Goal: Task Accomplishment & Management: Manage account settings

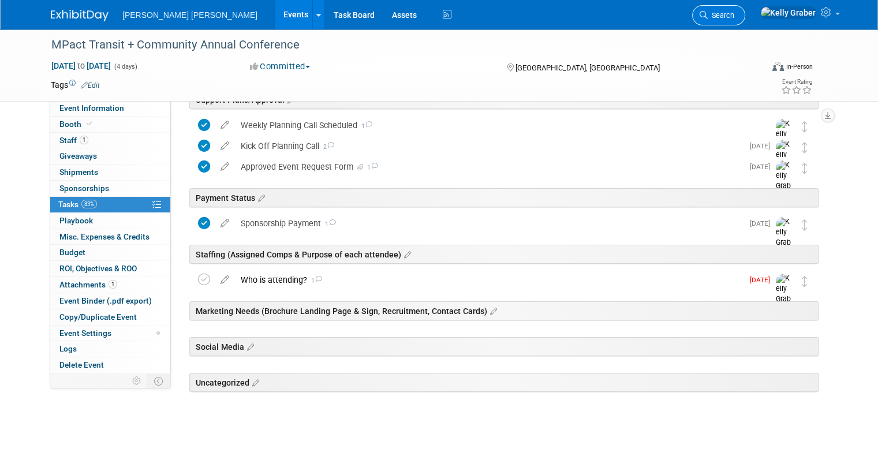
click at [708, 17] on icon at bounding box center [704, 15] width 8 height 8
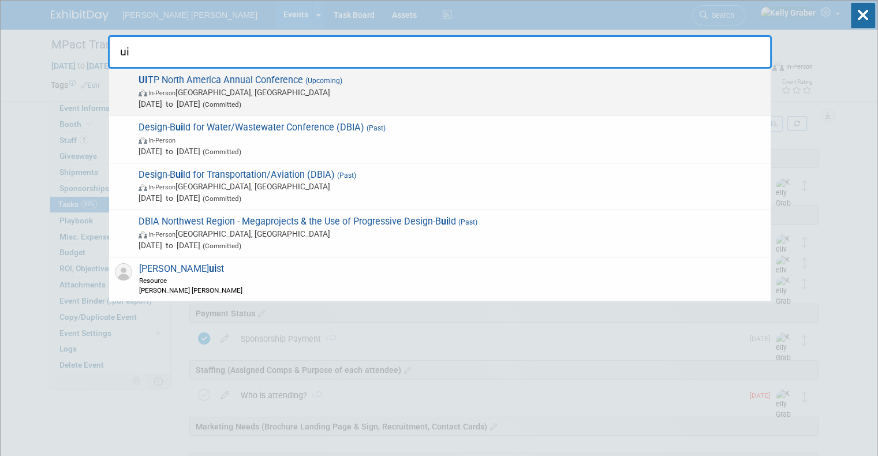
type input "ui"
click at [371, 95] on span "In-Person Los Angeles, CA" at bounding box center [452, 93] width 626 height 12
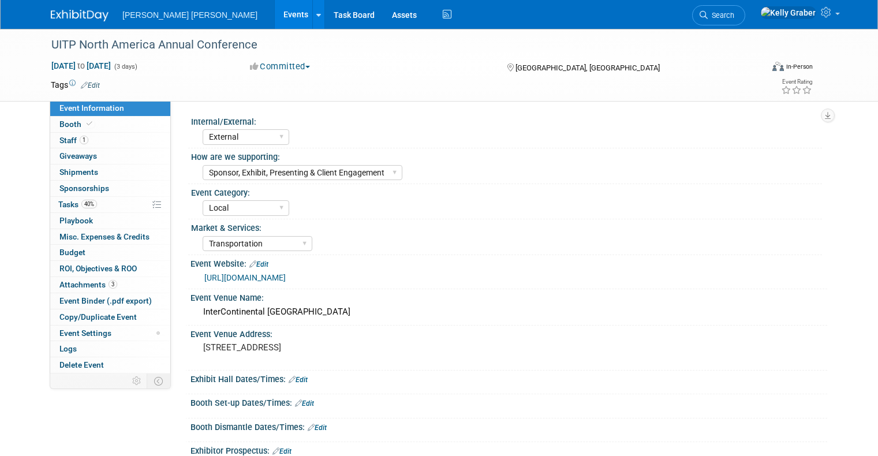
select select "External"
select select "Sponsor, Exhibit, Presenting & Client Engagement"
select select "Local"
select select "Transportation"
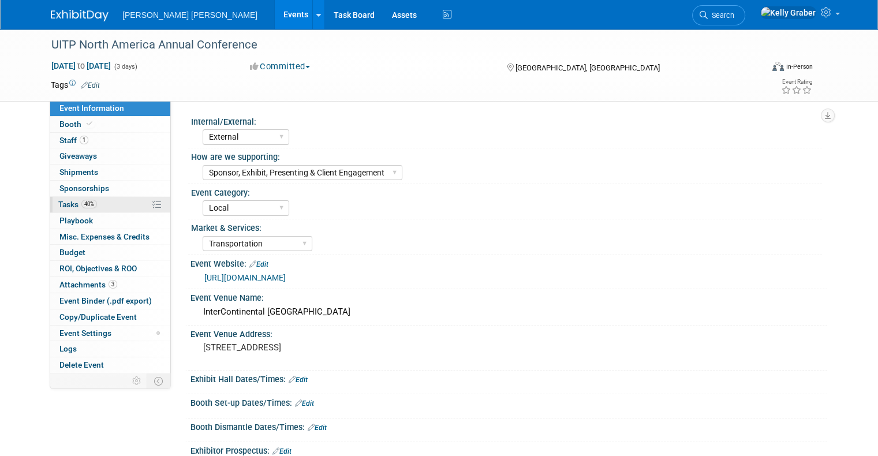
click at [59, 203] on span "Tasks 40%" at bounding box center [77, 204] width 39 height 9
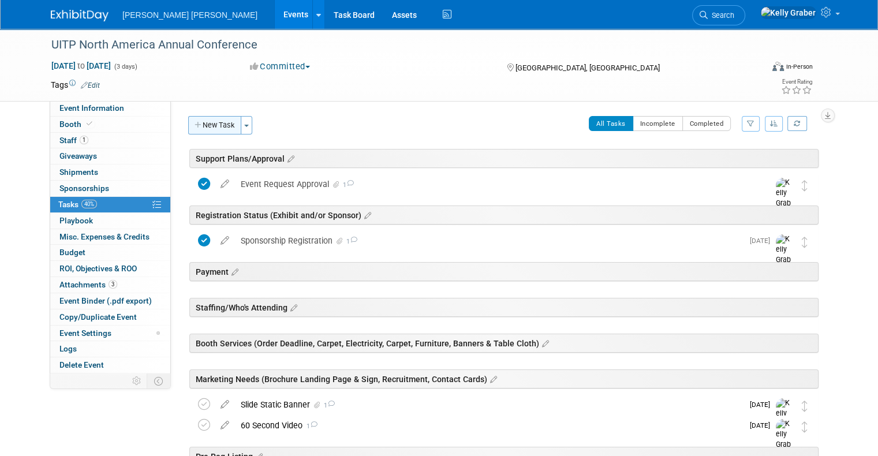
click at [207, 122] on button "New Task" at bounding box center [214, 125] width 53 height 18
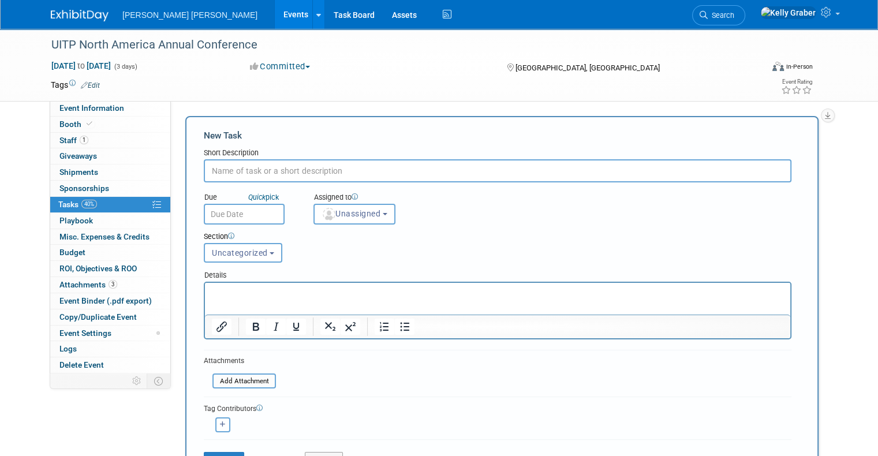
click at [249, 166] on input "text" at bounding box center [498, 170] width 588 height 23
type input "c"
type input "Comp Badges"
click at [256, 205] on input "text" at bounding box center [244, 214] width 81 height 21
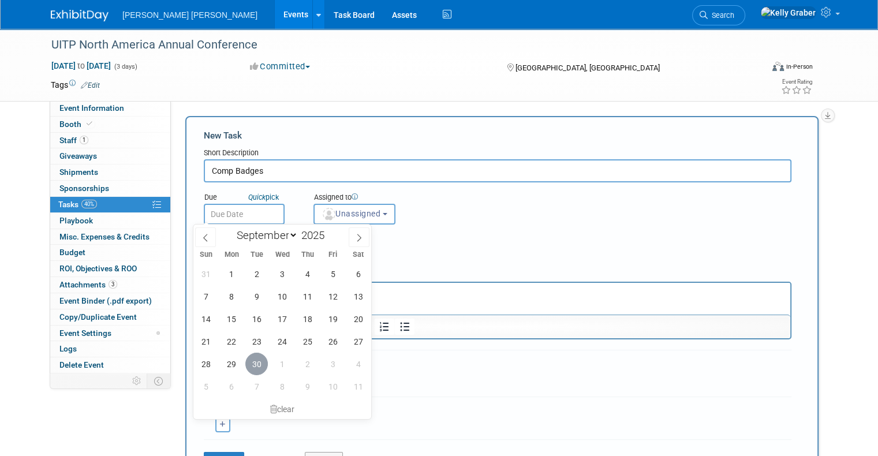
click at [254, 361] on span "30" at bounding box center [256, 364] width 23 height 23
type input "[DATE]"
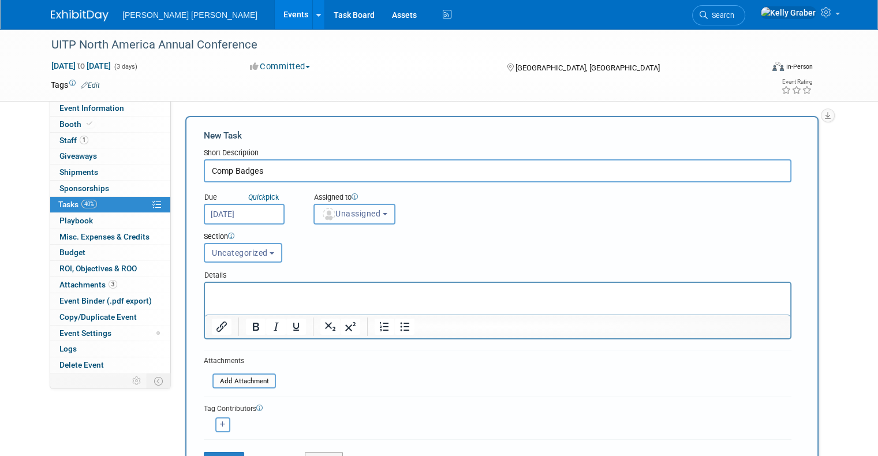
click at [338, 214] on span "Unassigned" at bounding box center [351, 213] width 59 height 9
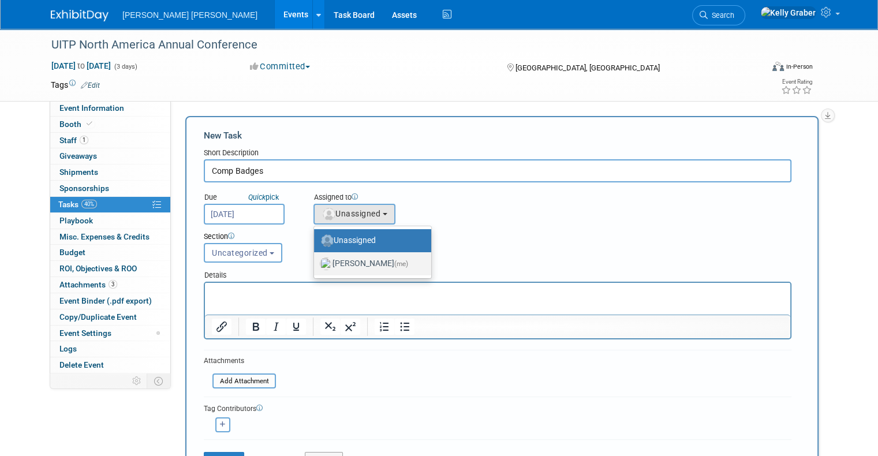
click at [336, 262] on label "[PERSON_NAME] (me)" at bounding box center [370, 264] width 100 height 18
click at [316, 262] on input "[PERSON_NAME] (me)" at bounding box center [312, 263] width 8 height 8
select select "ec37184c-c01f-4f21-939d-fe7fd02e2e7e"
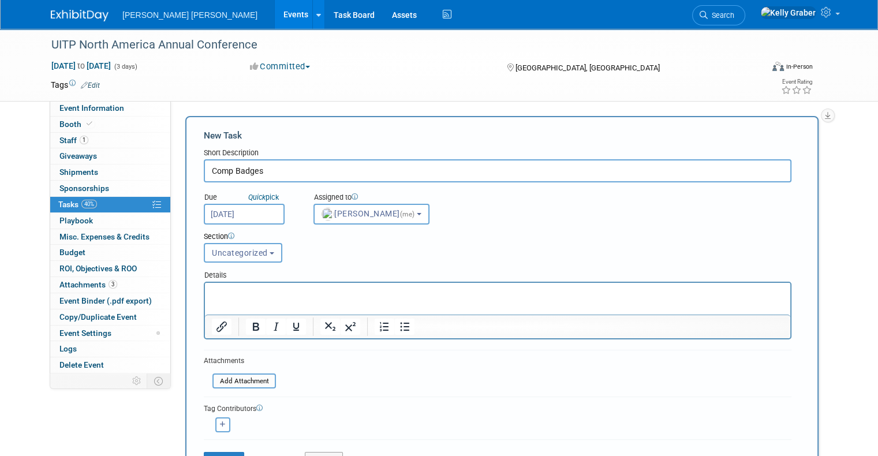
click at [238, 255] on span "Uncategorized" at bounding box center [240, 252] width 56 height 9
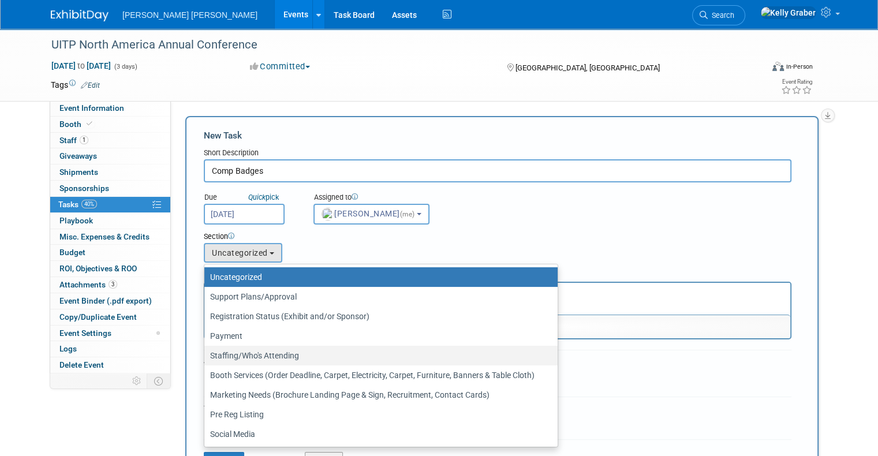
click at [245, 357] on label "Staffing/Who's Attending" at bounding box center [378, 355] width 336 height 15
click at [206, 357] on input "Staffing/Who's Attending" at bounding box center [203, 356] width 8 height 8
select select "11273646"
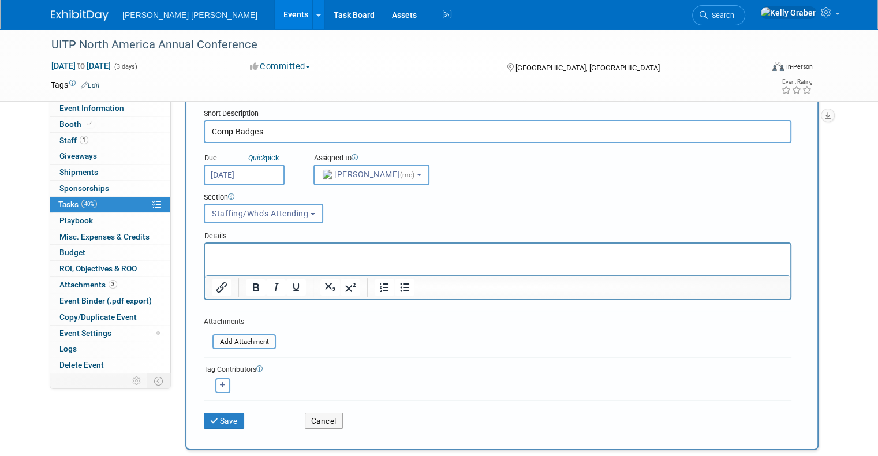
scroll to position [115, 0]
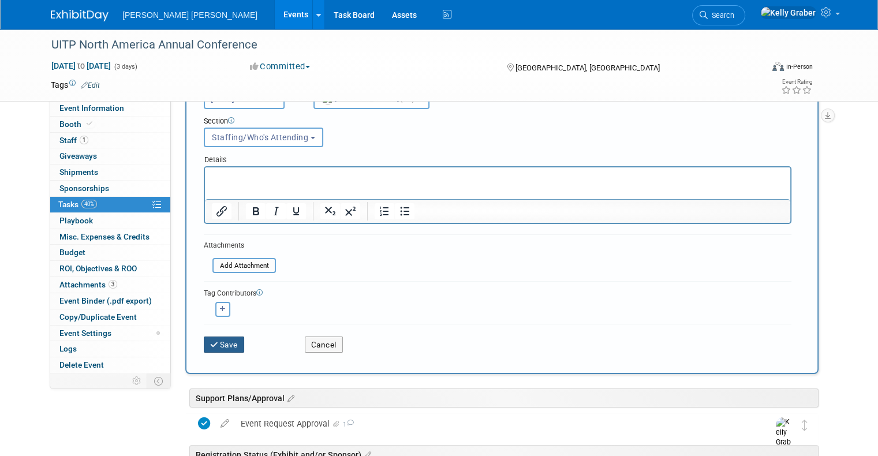
click at [221, 343] on button "Save" at bounding box center [224, 345] width 40 height 16
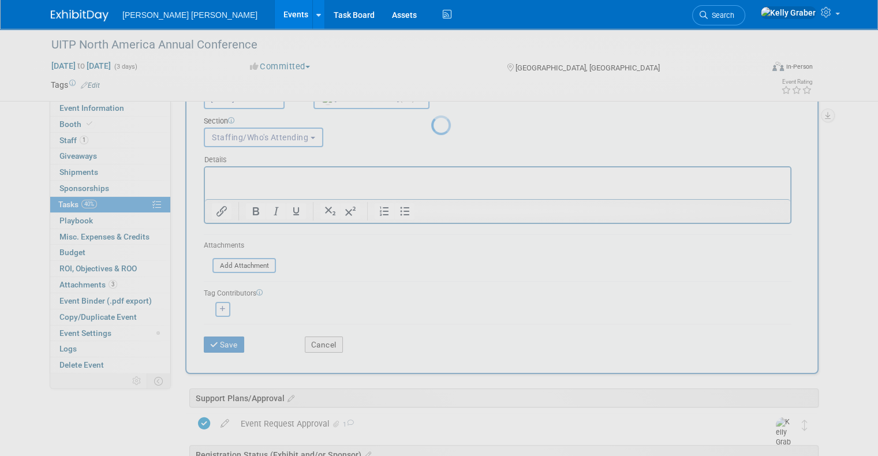
scroll to position [0, 0]
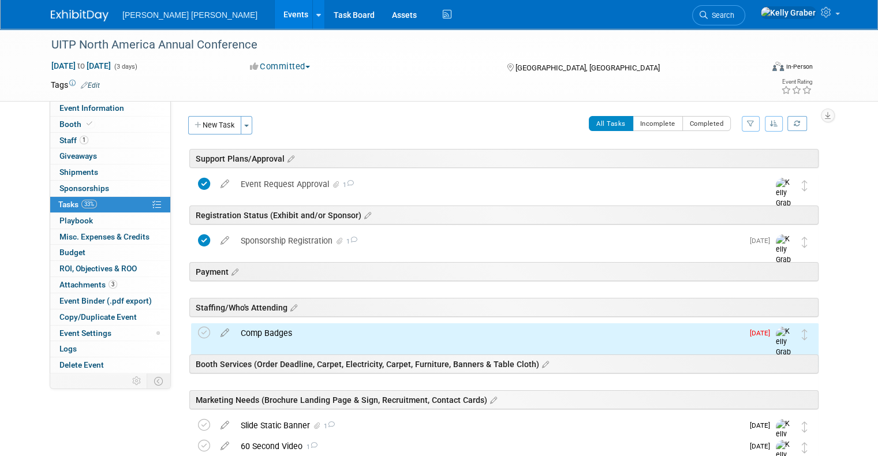
click at [300, 326] on div "Comp Badges" at bounding box center [489, 333] width 508 height 20
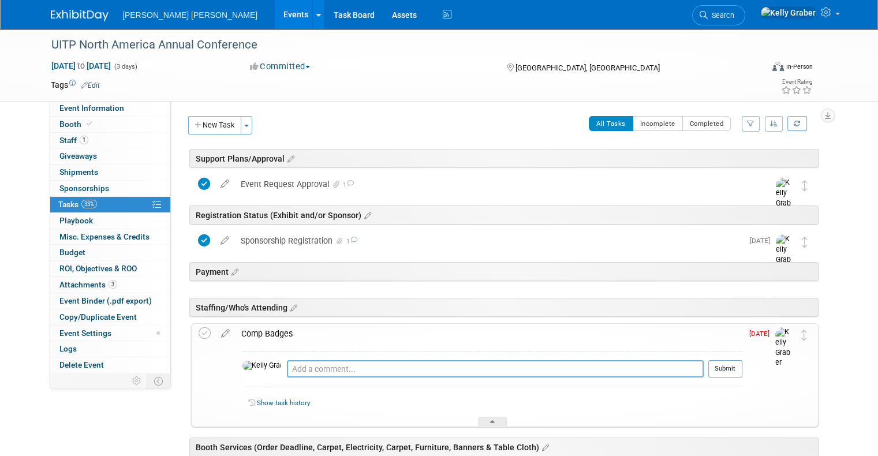
click at [305, 363] on textarea at bounding box center [495, 368] width 417 height 17
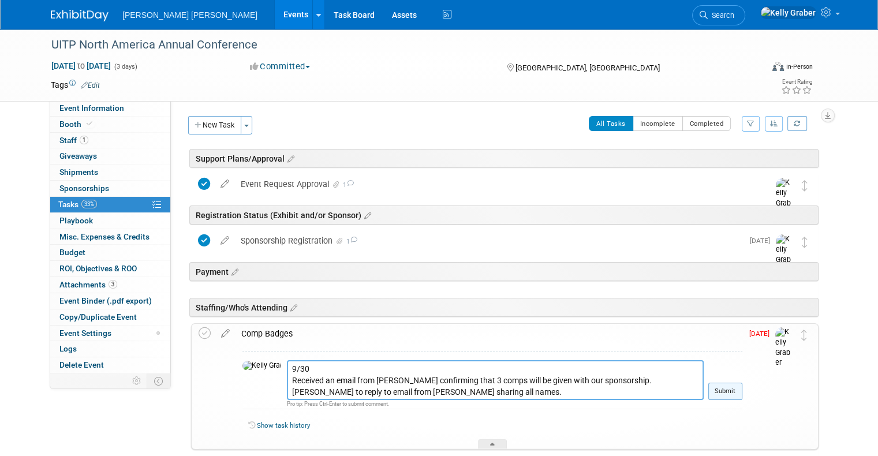
type textarea "9/30 Received an email from [PERSON_NAME] confirming that 3 comps will be given…"
click at [738, 391] on button "Submit" at bounding box center [725, 391] width 34 height 17
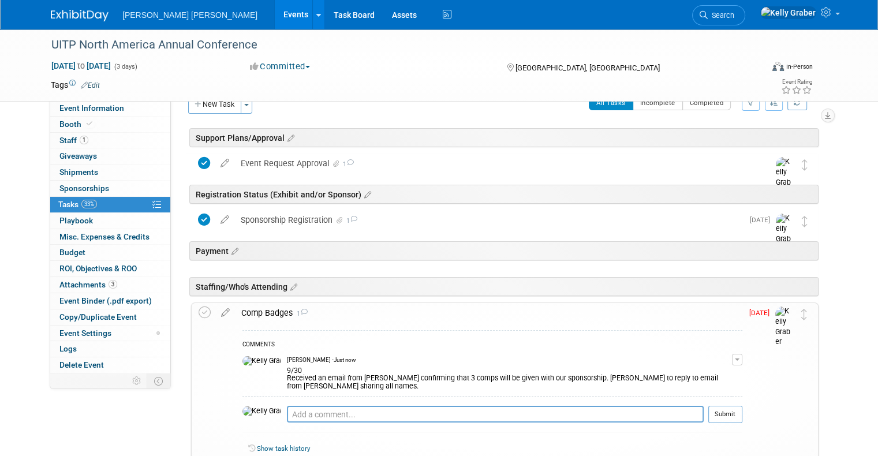
scroll to position [58, 0]
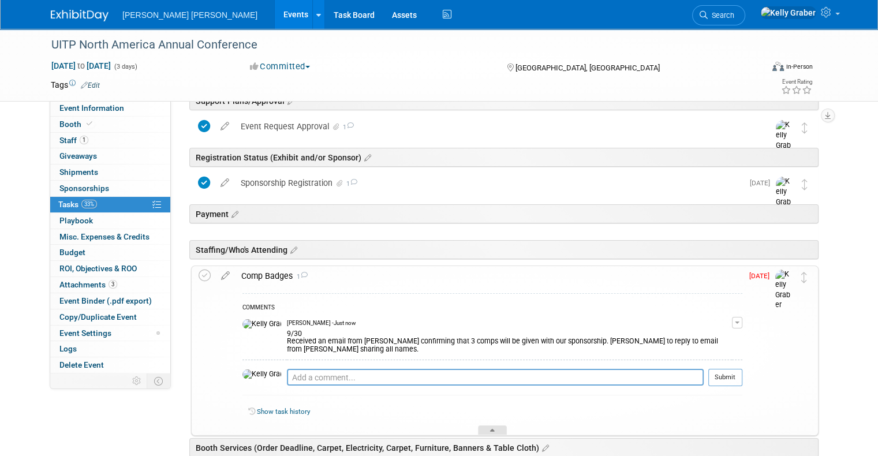
click at [487, 425] on div at bounding box center [492, 430] width 29 height 10
